Goal: Task Accomplishment & Management: Manage account settings

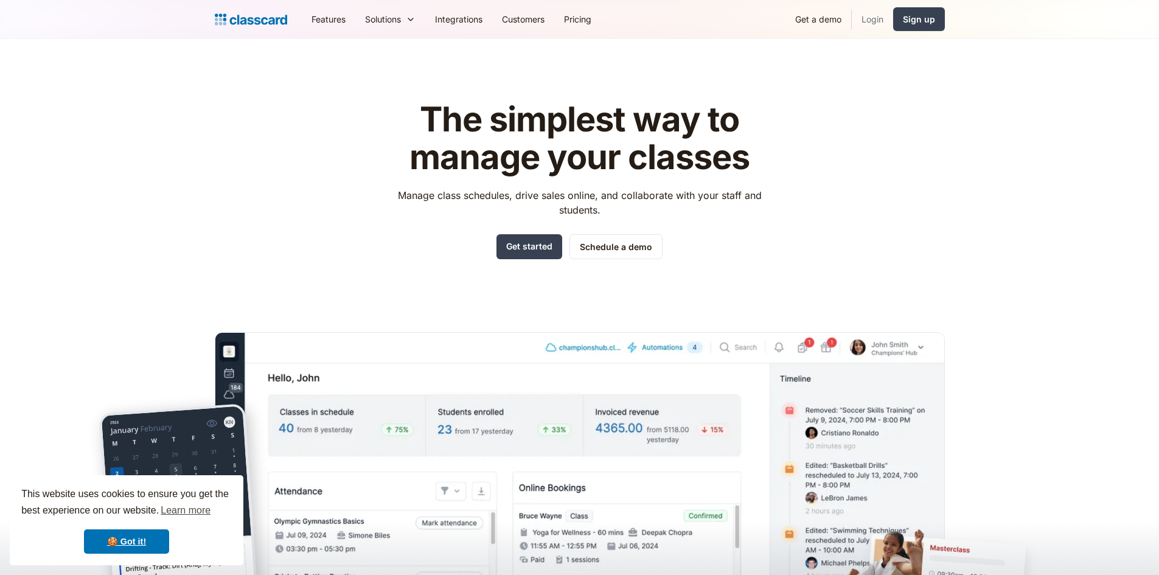
click at [874, 20] on link "Login" at bounding box center [872, 18] width 41 height 27
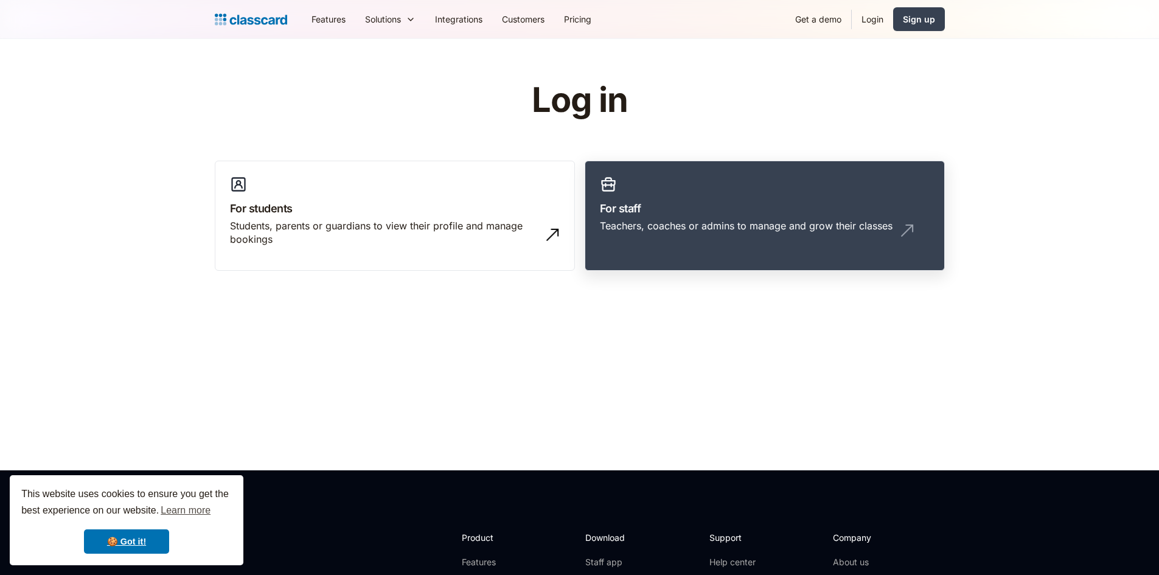
click at [667, 190] on link "For staff Teachers, coaches or admins to manage and grow their classes" at bounding box center [765, 216] width 360 height 111
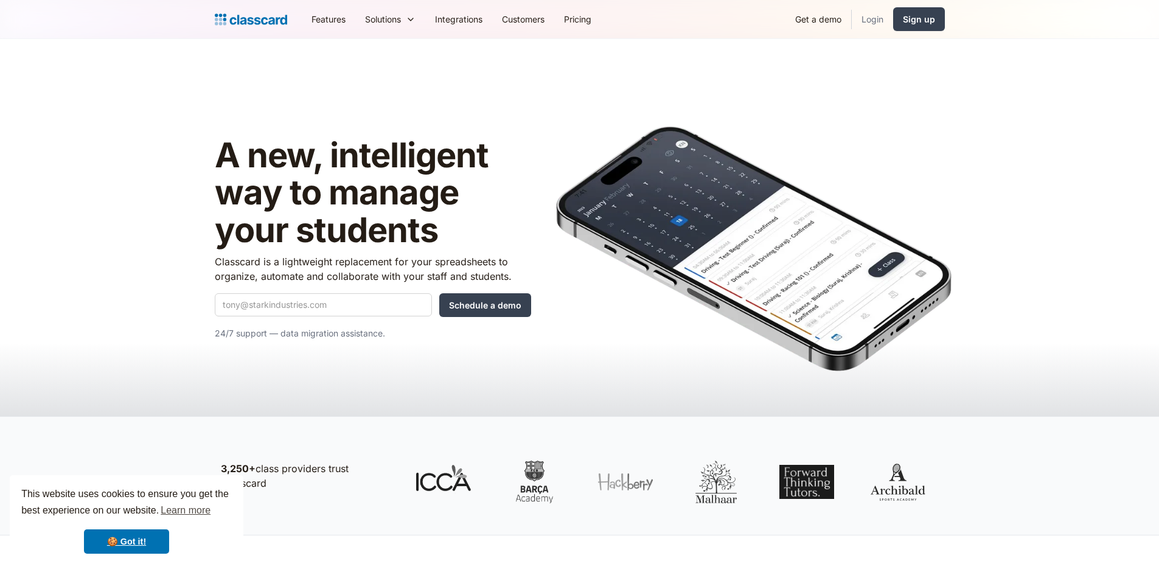
click at [880, 19] on link "Login" at bounding box center [872, 18] width 41 height 27
